Goal: Task Accomplishment & Management: Complete application form

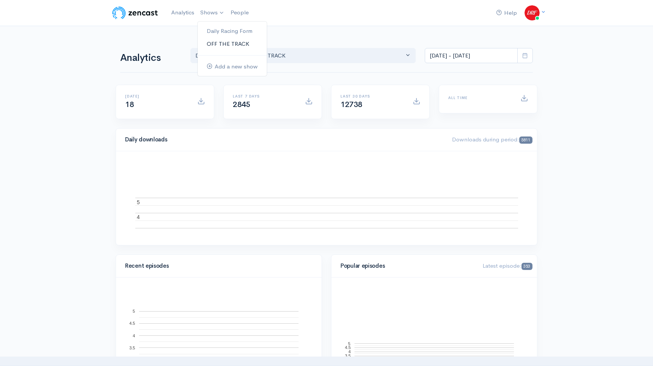
click at [230, 43] on link "OFF THE TRACK" at bounding box center [232, 43] width 69 height 13
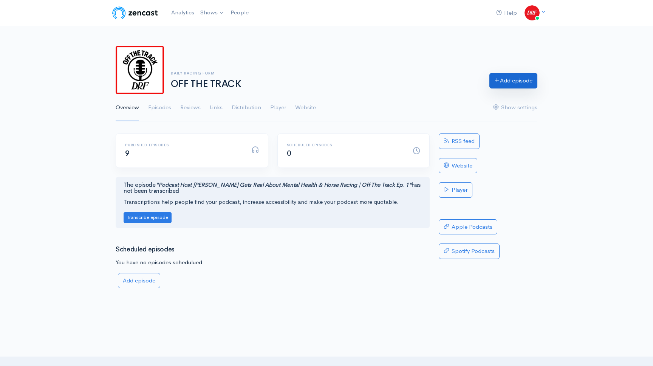
click at [525, 79] on link "Add episode" at bounding box center [513, 80] width 48 height 15
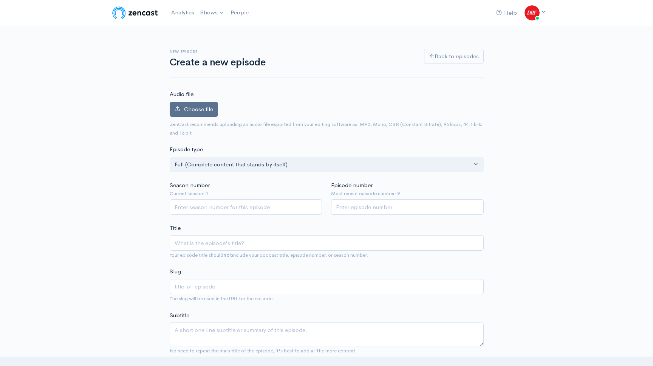
click at [212, 112] on span "Choose file" at bounding box center [198, 108] width 29 height 7
click at [0, 0] on input "Choose file" at bounding box center [0, 0] width 0 height 0
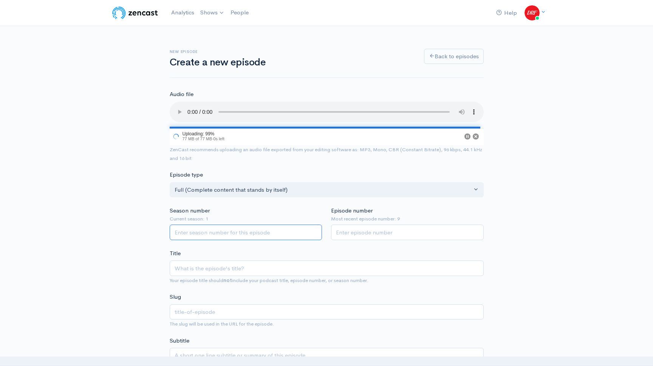
click at [220, 237] on input "Season number" at bounding box center [246, 231] width 153 height 15
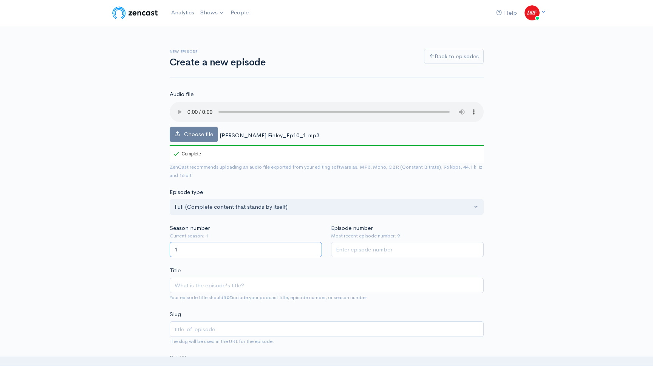
type input "1"
click at [353, 249] on input "Episode number" at bounding box center [407, 249] width 153 height 15
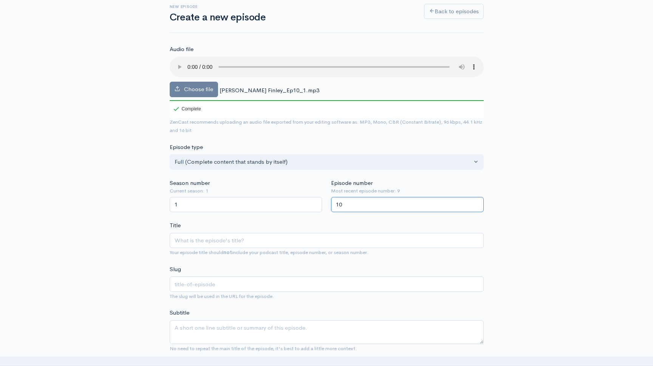
scroll to position [50, 0]
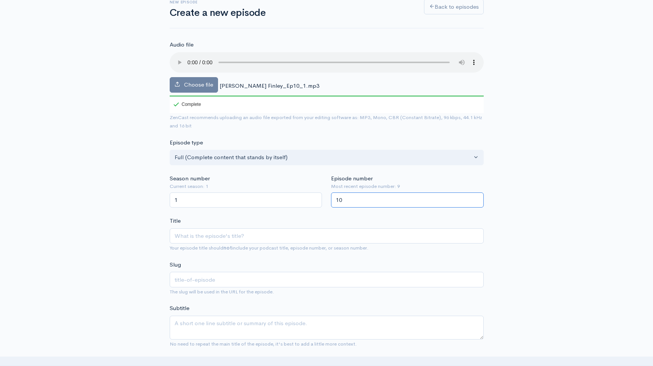
type input "10"
click at [233, 238] on input "Title" at bounding box center [327, 235] width 314 height 15
paste input "Inside West Point Thoroughbreds with Founder [PERSON_NAME] | Off The Track"
type input "Inside West Point Thoroughbreds with Founder [PERSON_NAME] | Off The Track"
type input "inside-west-point-thoroughbreds-with-founder-terry-finley-off-the-track"
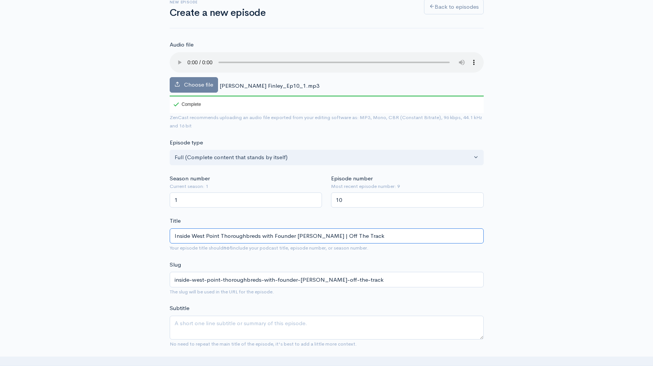
type input "Inside West Point Thoroughbreds with Founder [PERSON_NAME] | Off The Track"
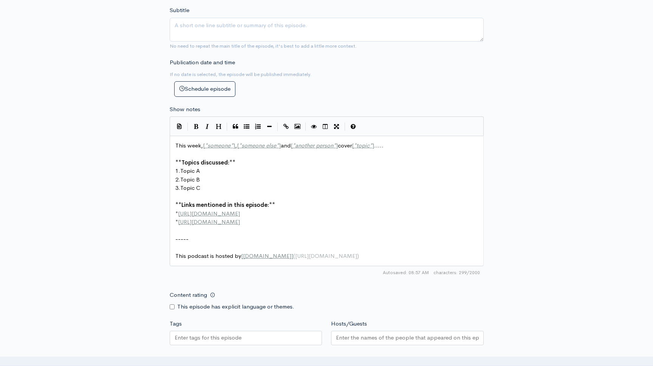
scroll to position [3, 0]
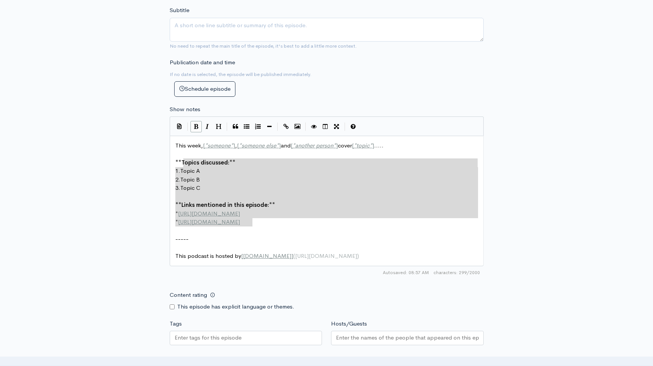
type textarea "This week, [*someone*], [*someone else*] and [*another person*] cover [*topic*]…"
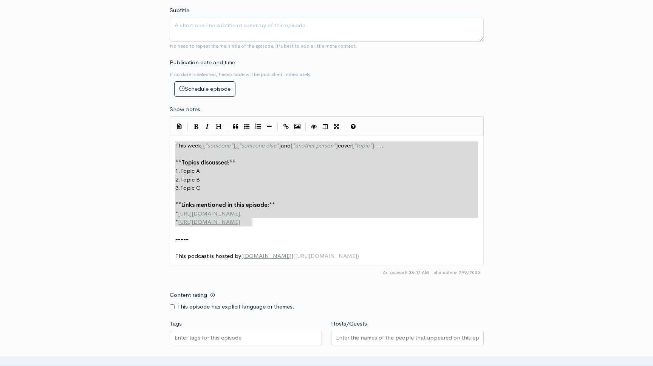
drag, startPoint x: 269, startPoint y: 221, endPoint x: 173, endPoint y: 137, distance: 128.0
paste textarea
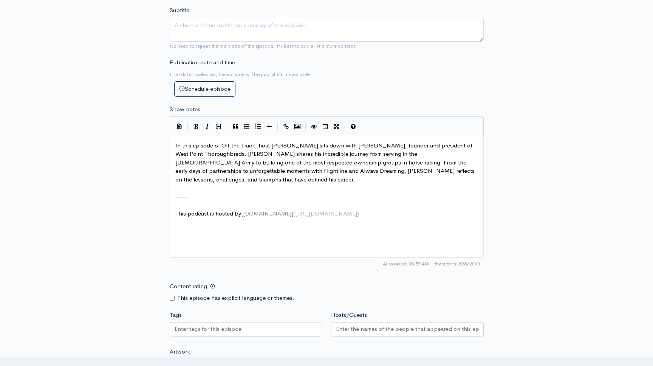
click at [220, 210] on span "This podcast is hosted by [ ZenCast.fm ] ( https://wwww.zencast.fm )" at bounding box center [267, 213] width 184 height 7
type textarea "This podcast is hosted by [ZenCast.fm](https://wwww.zencast.fm)"
type textarea "ownership groups in horse racing. From the early days of partnerships to unforg…"
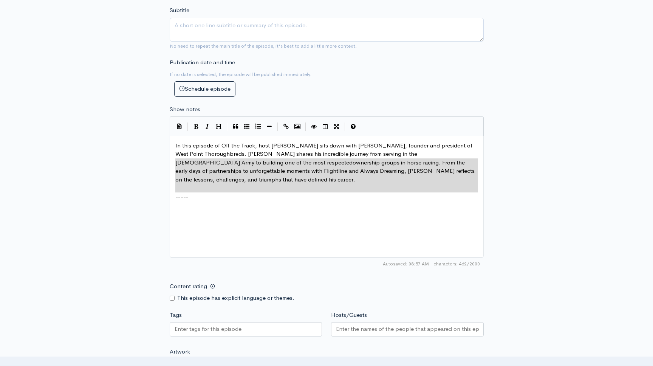
drag, startPoint x: 238, startPoint y: 200, endPoint x: 150, endPoint y: 164, distance: 94.7
drag, startPoint x: 167, startPoint y: 183, endPoint x: 175, endPoint y: 183, distance: 8.7
click at [168, 183] on div "New episode Create a new episode Back to episodes Audio file Choose file Terry …" at bounding box center [326, 95] width 323 height 832
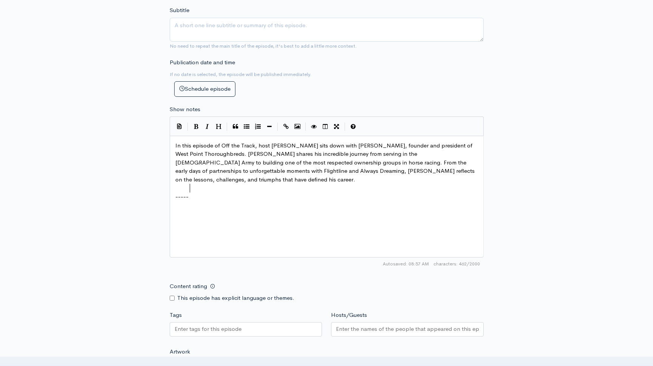
type textarea "-----"
drag, startPoint x: 198, startPoint y: 190, endPoint x: 179, endPoint y: 184, distance: 20.5
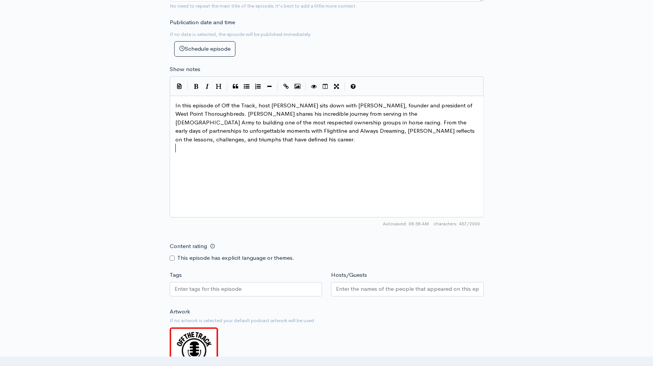
scroll to position [427, 0]
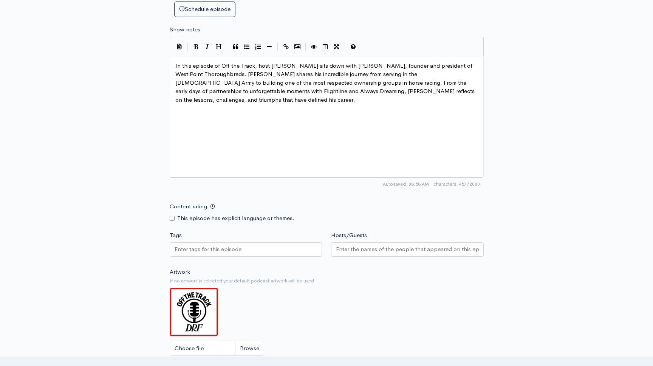
click at [222, 245] on input "Tags" at bounding box center [209, 249] width 68 height 9
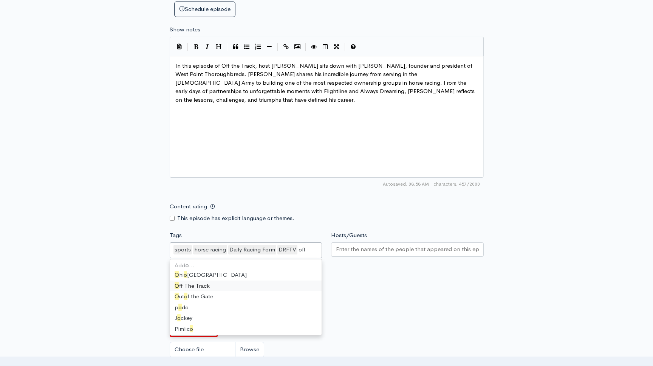
type input "off"
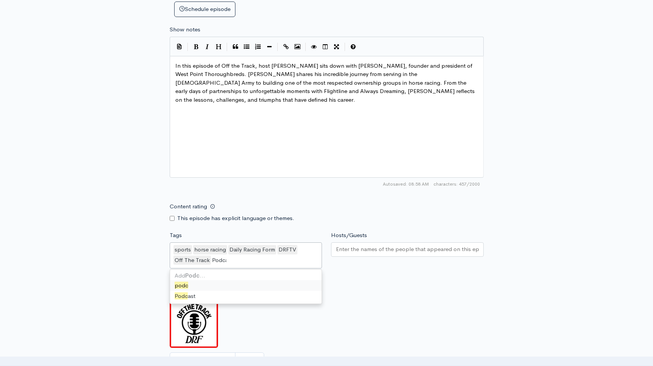
type input "Podcas"
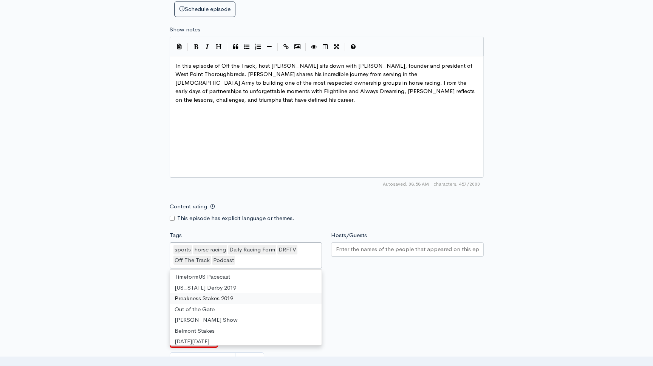
click at [407, 246] on input "Hosts/Guests" at bounding box center [407, 249] width 143 height 9
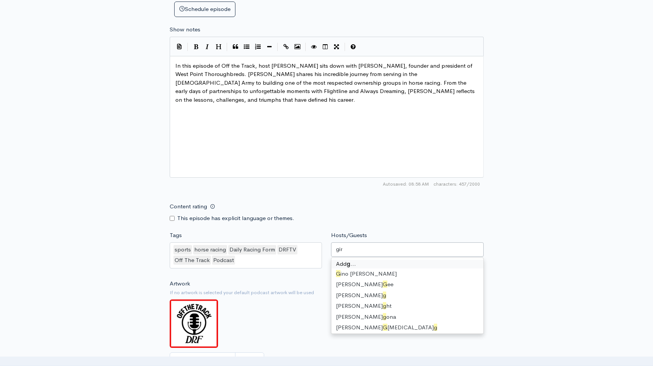
type input "gino"
type input "T"
type input "gin"
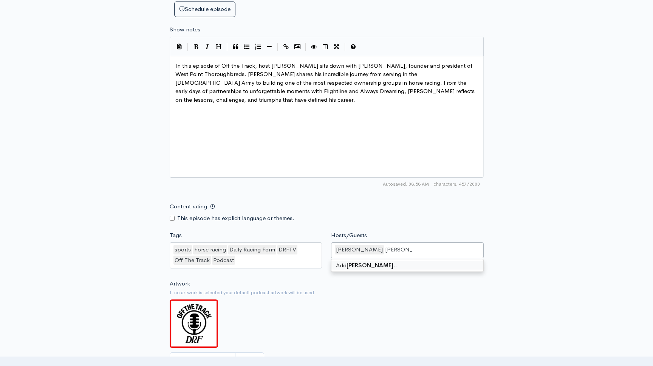
type input "Terry Finley"
click at [382, 231] on div "Hosts/Guests Gino Buccola,Terry Finley Gino Buccola Terry Finley Peter Fornatal…" at bounding box center [407, 251] width 162 height 40
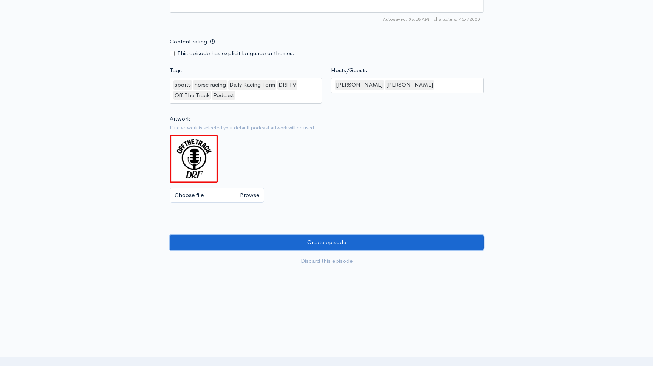
click at [340, 240] on input "Create episode" at bounding box center [327, 242] width 314 height 15
